Goal: Submit feedback/report problem

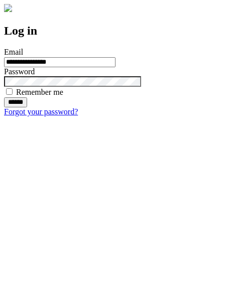
click at [27, 107] on input "******" at bounding box center [15, 102] width 23 height 10
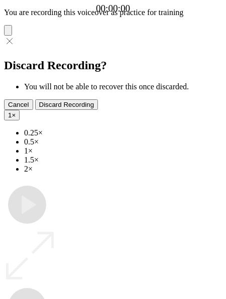
type input "**********"
